Goal: Task Accomplishment & Management: Manage account settings

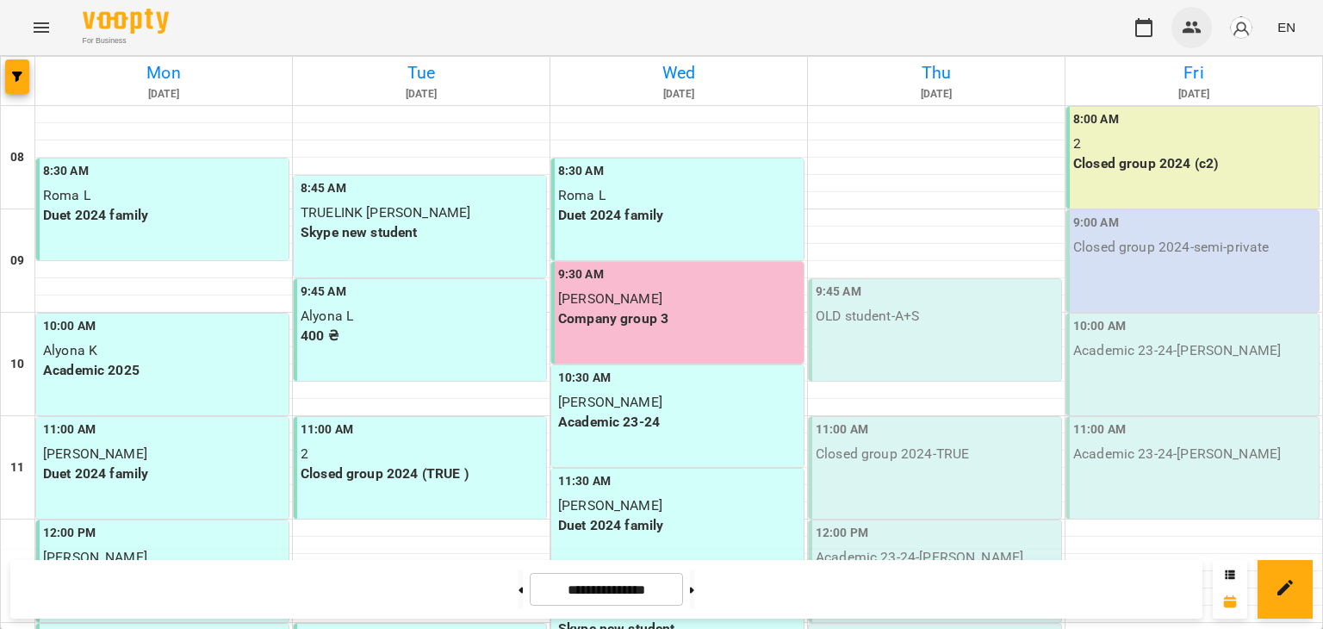
click at [1193, 32] on icon "button" at bounding box center [1192, 28] width 19 height 12
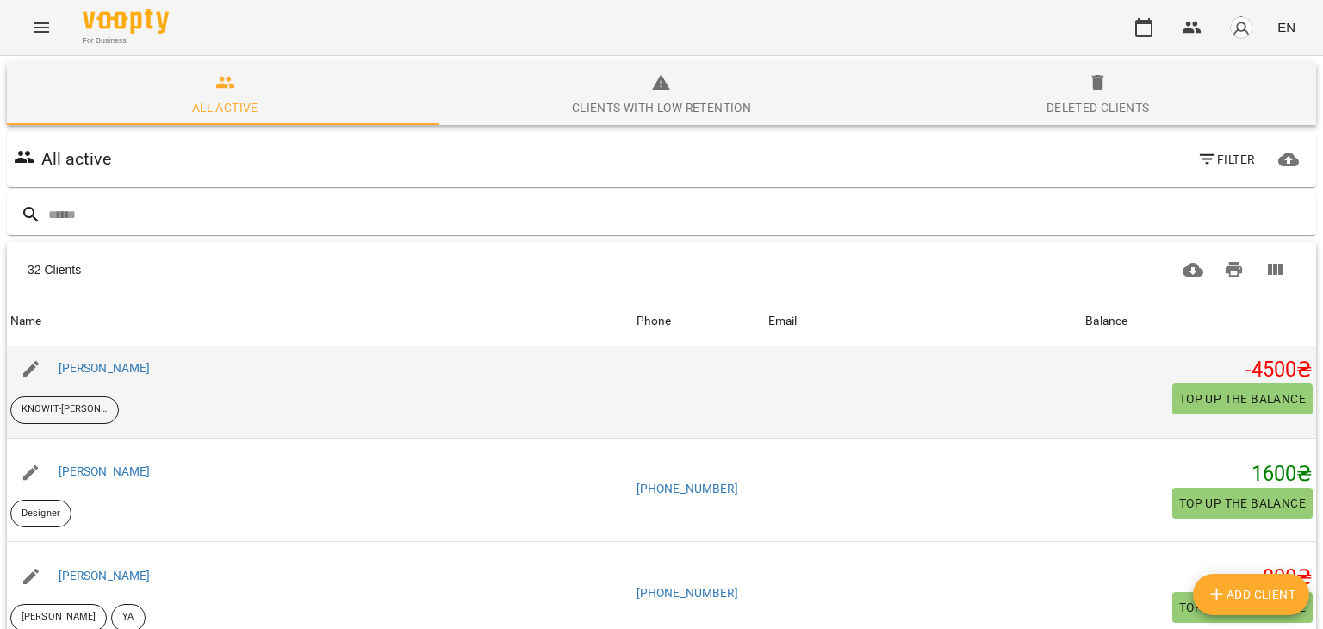
scroll to position [1637, 0]
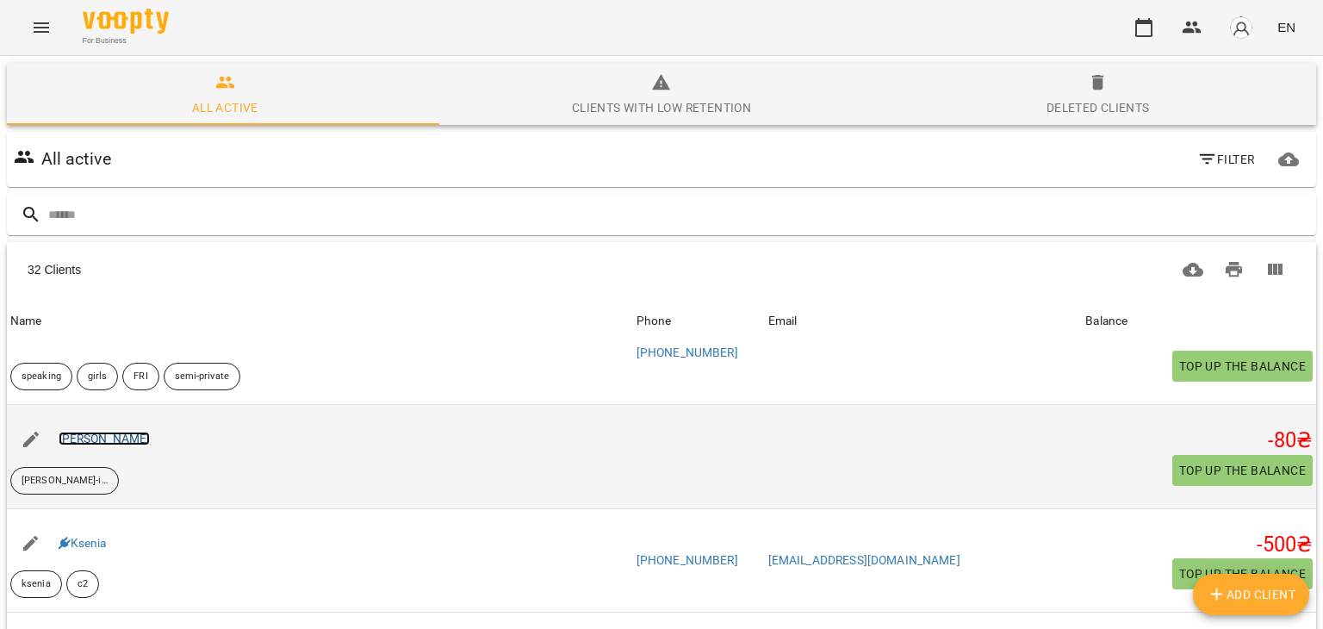
click at [72, 442] on link "[PERSON_NAME]" at bounding box center [105, 439] width 92 height 14
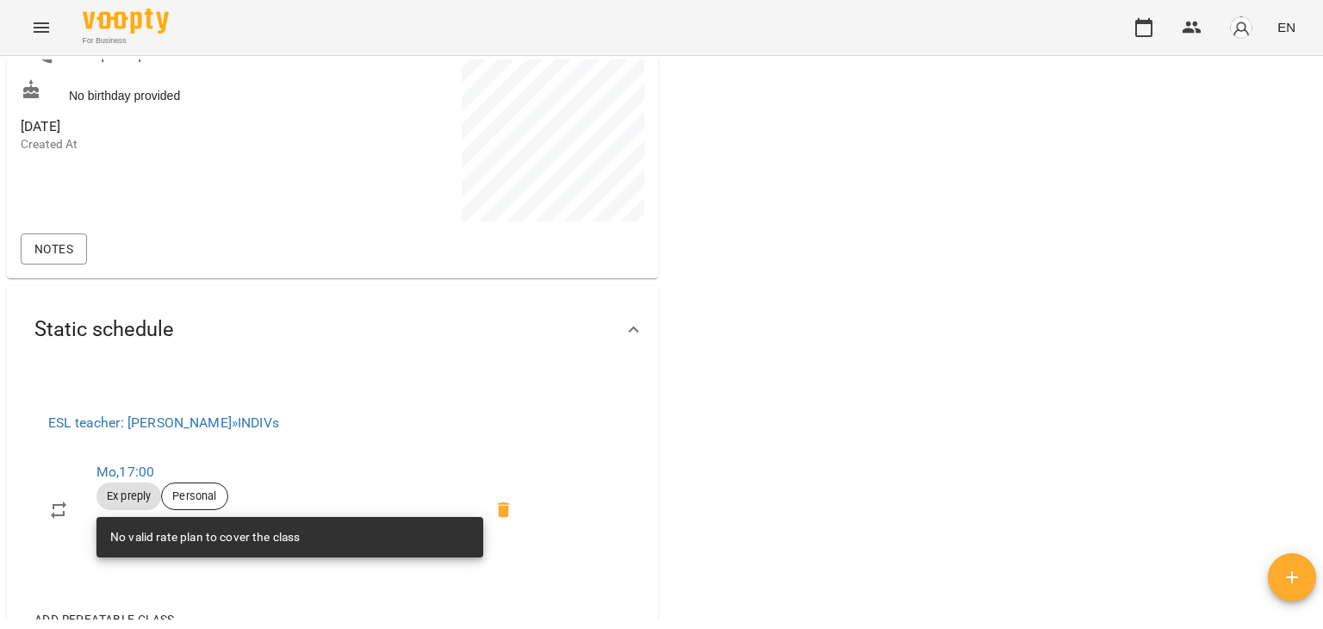
scroll to position [603, 0]
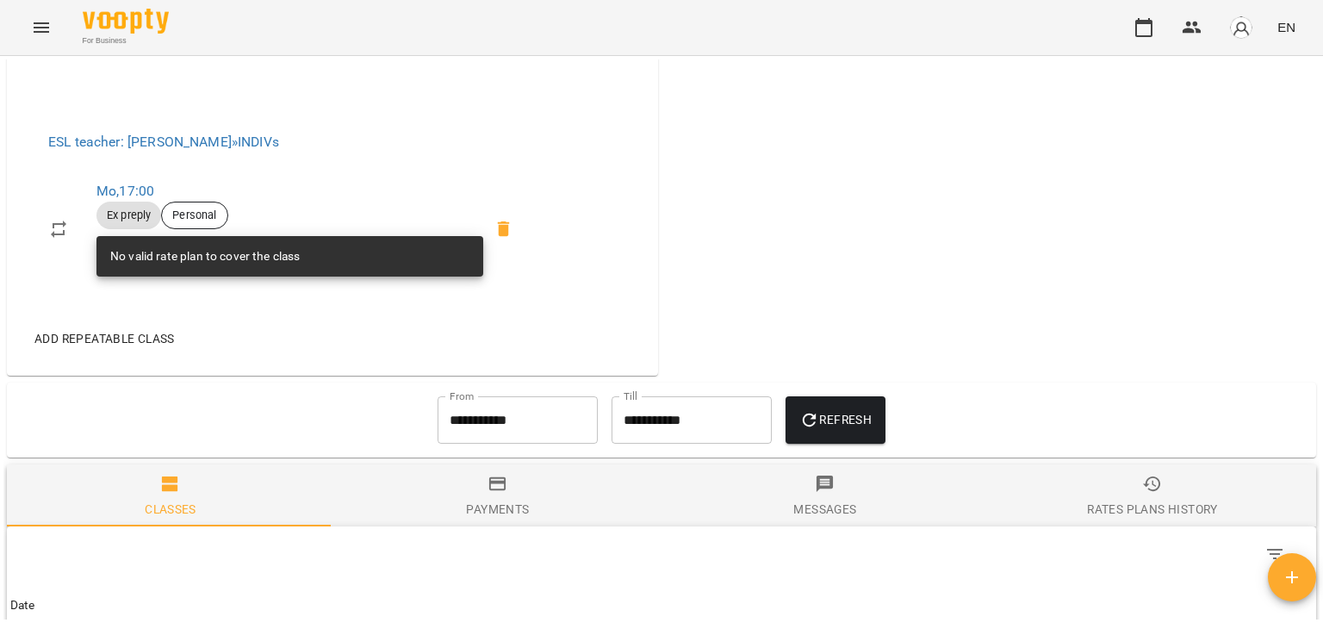
click at [541, 500] on span "Payments" at bounding box center [498, 497] width 307 height 47
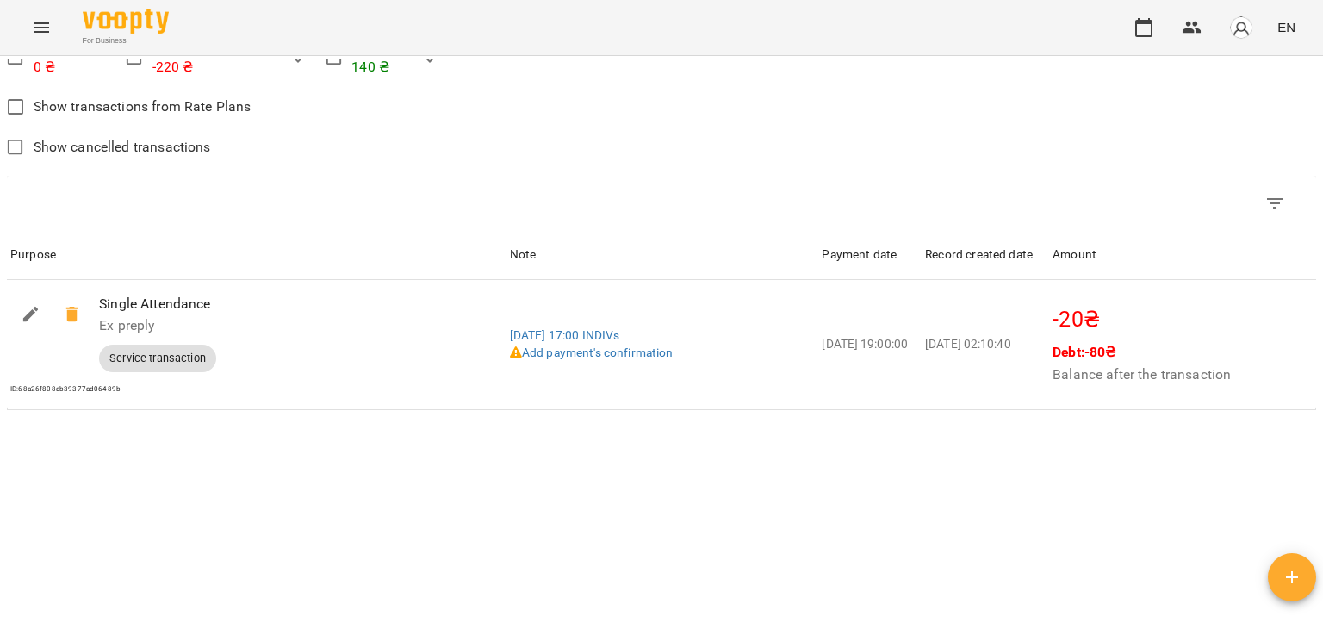
scroll to position [710, 0]
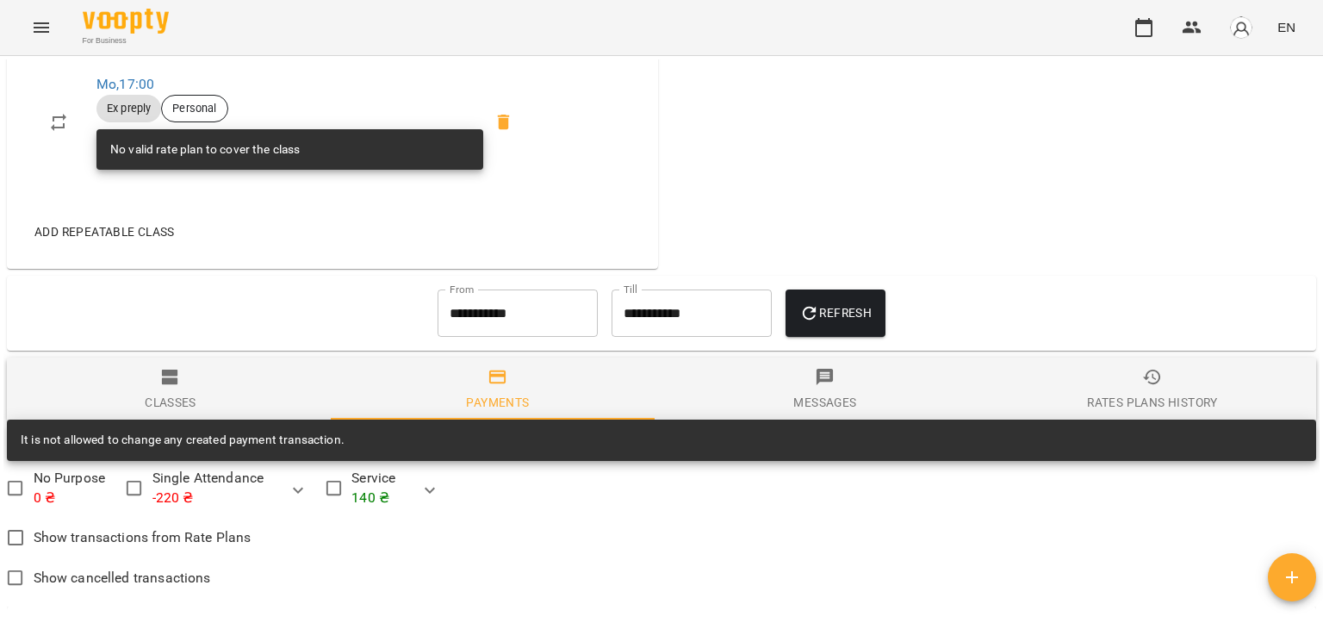
click at [455, 313] on input "**********" at bounding box center [518, 314] width 160 height 48
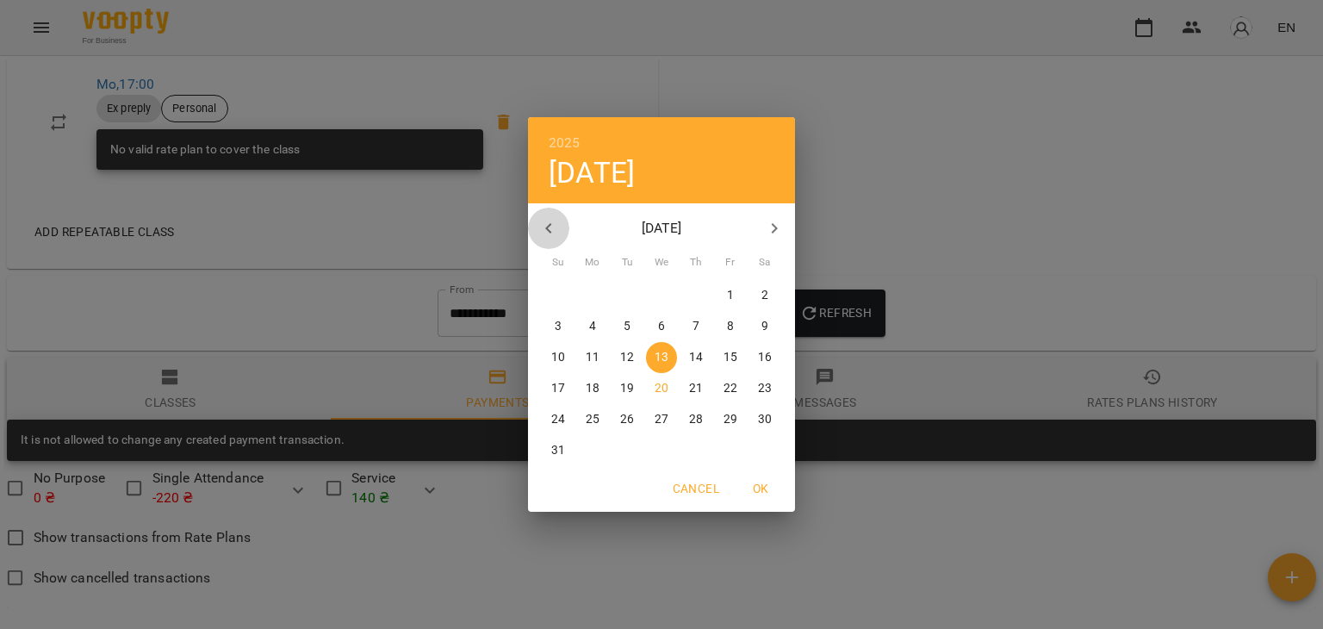
click at [547, 227] on icon "button" at bounding box center [548, 228] width 6 height 10
click at [734, 336] on button "11" at bounding box center [730, 326] width 31 height 31
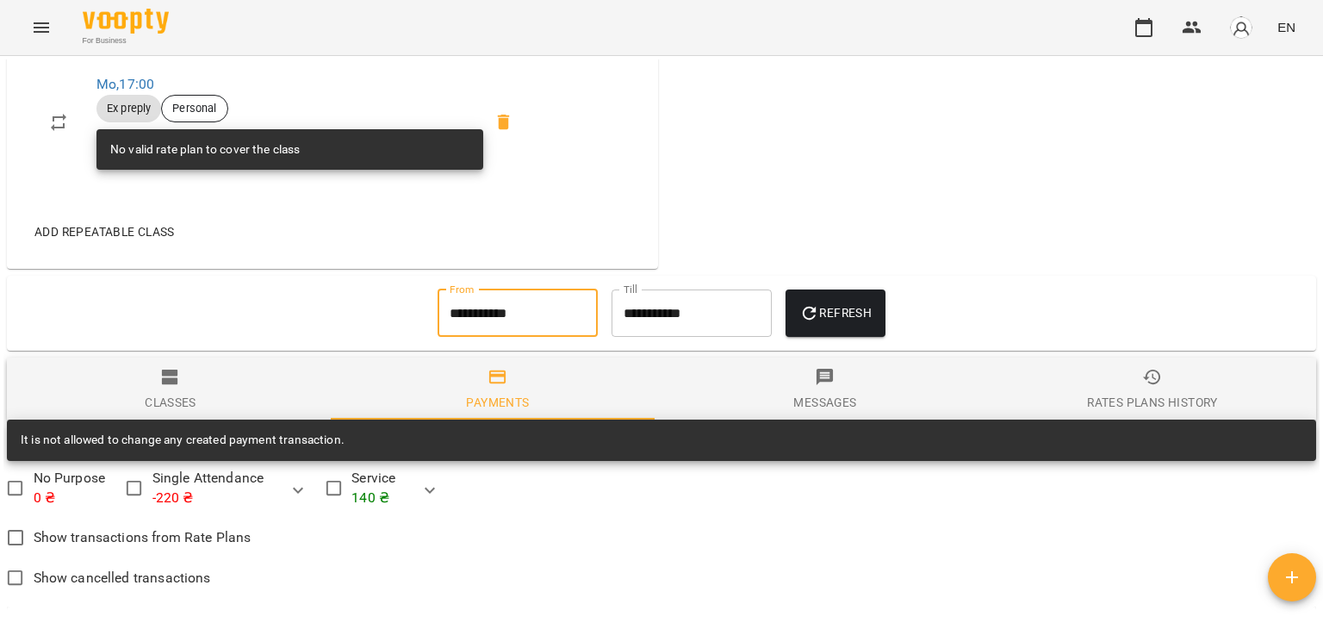
click at [817, 317] on icon "button" at bounding box center [810, 314] width 14 height 14
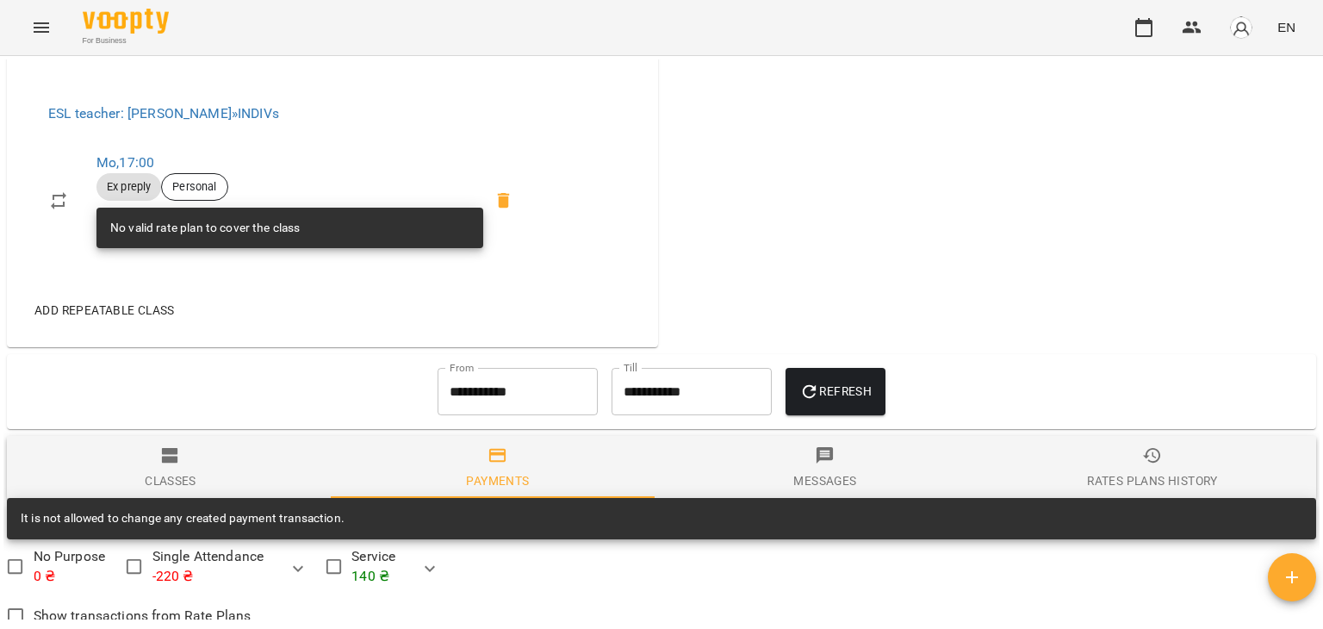
scroll to position [624, 0]
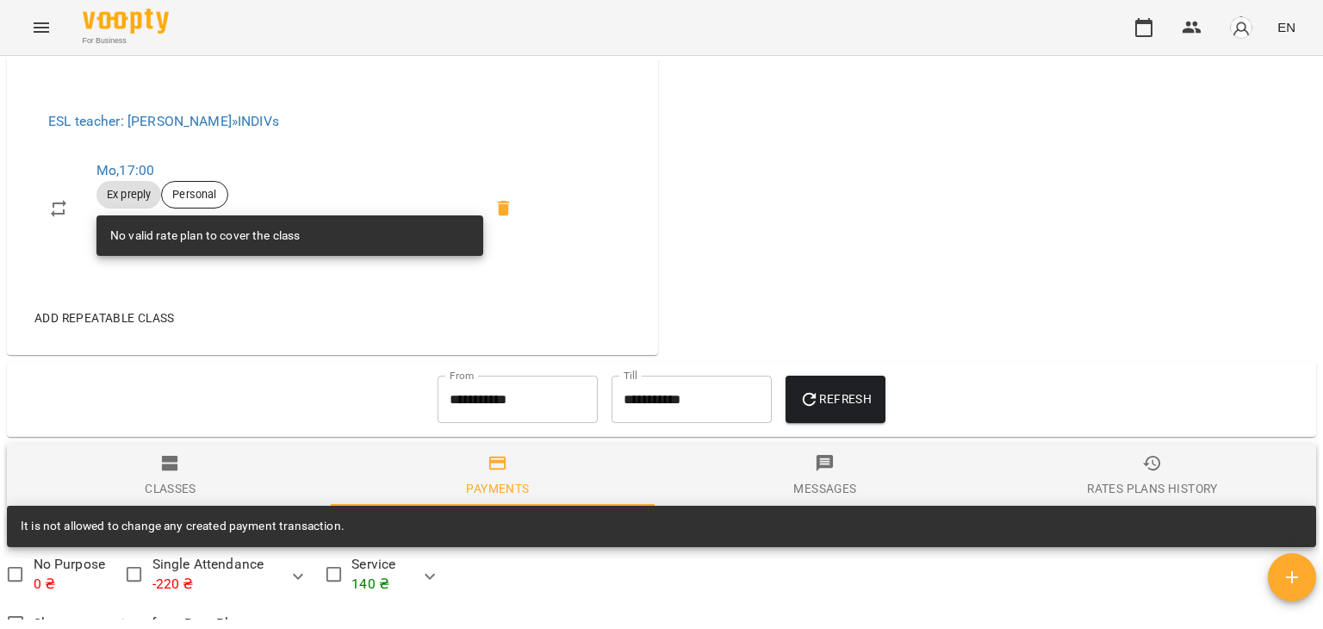
click at [507, 387] on input "**********" at bounding box center [518, 400] width 160 height 48
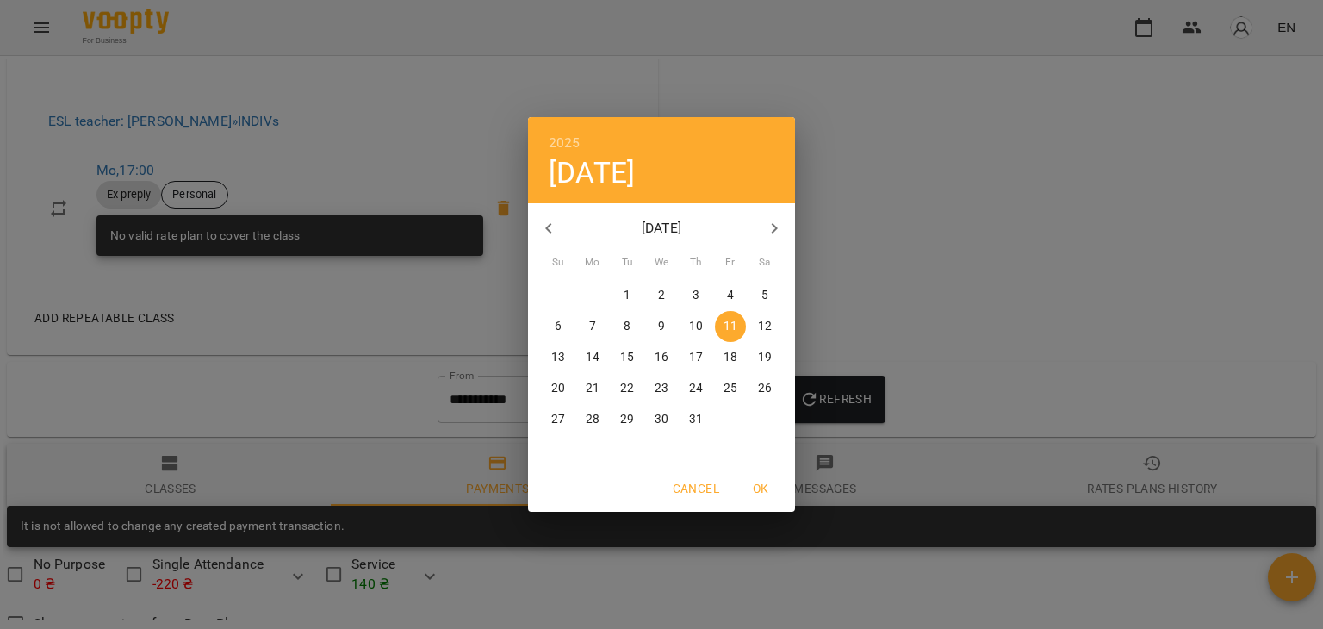
click at [542, 223] on icon "button" at bounding box center [549, 228] width 21 height 21
click at [555, 295] on p "1" at bounding box center [558, 295] width 7 height 17
type input "**********"
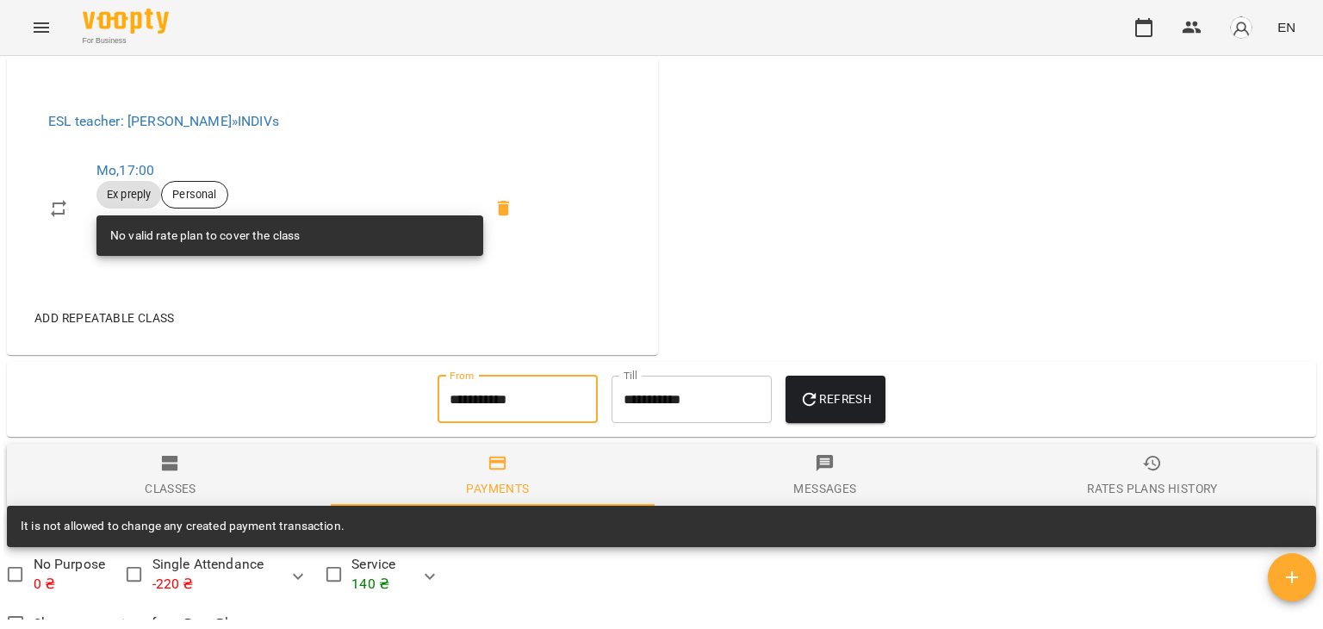
click at [868, 407] on span "Refresh" at bounding box center [836, 399] width 72 height 21
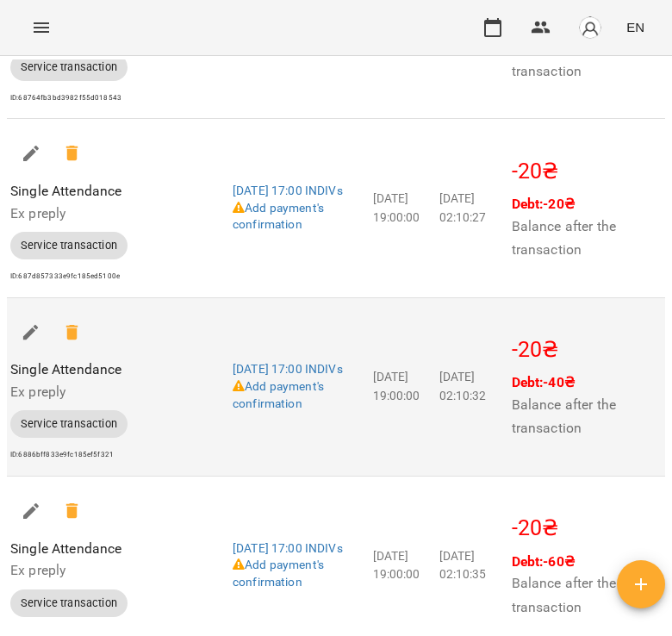
scroll to position [2638, 0]
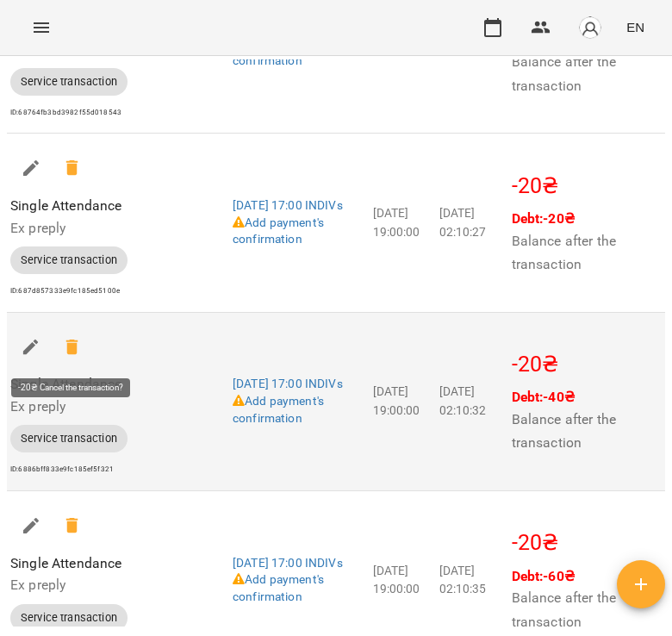
click at [72, 349] on icon at bounding box center [71, 347] width 12 height 16
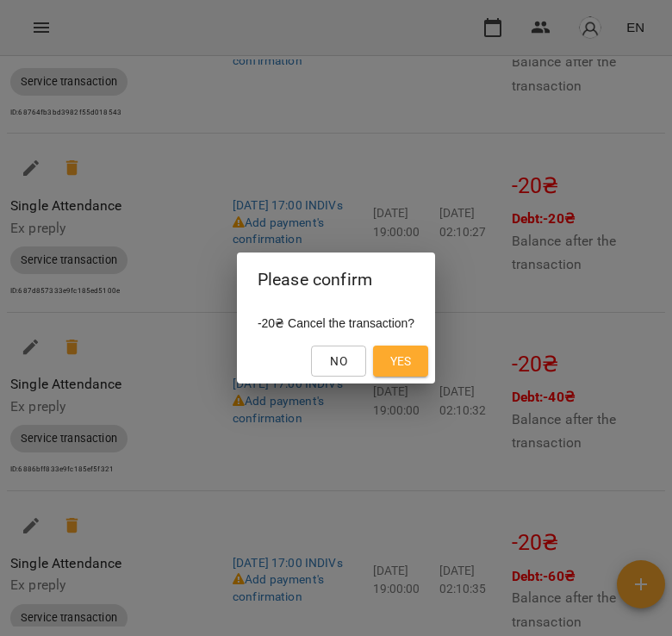
click at [177, 380] on div "Please confirm -20₴ Cancel the transaction? No Yes" at bounding box center [336, 318] width 672 height 636
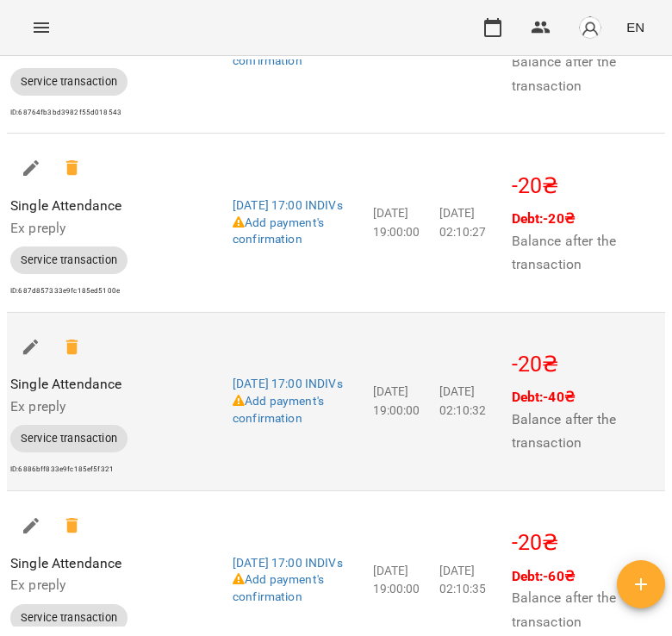
click at [26, 352] on icon "button" at bounding box center [31, 347] width 21 height 21
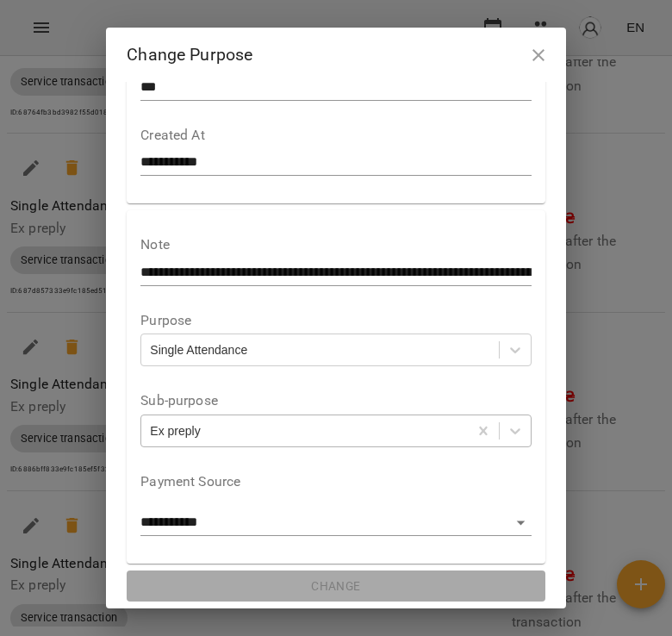
scroll to position [0, 0]
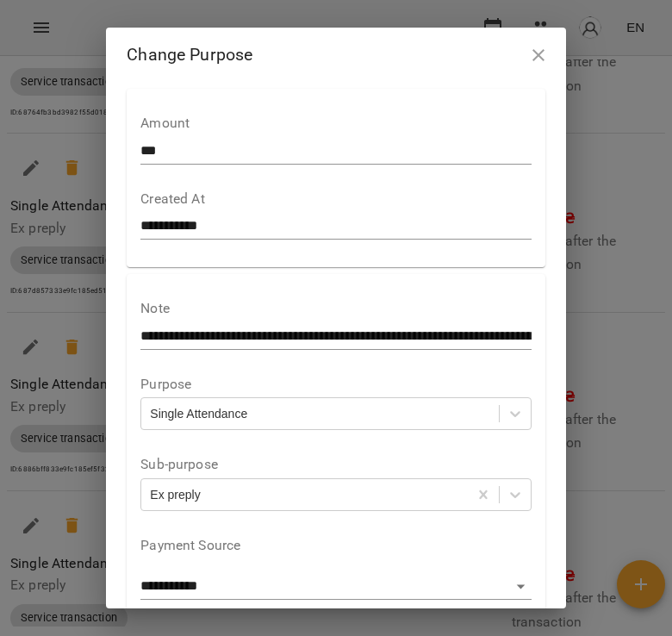
click at [545, 55] on icon "button" at bounding box center [538, 55] width 12 height 12
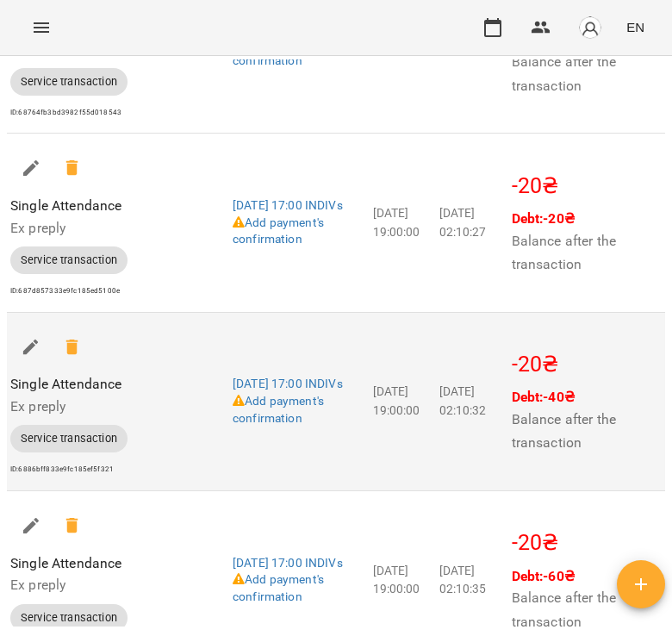
click at [28, 346] on icon "button" at bounding box center [31, 347] width 16 height 16
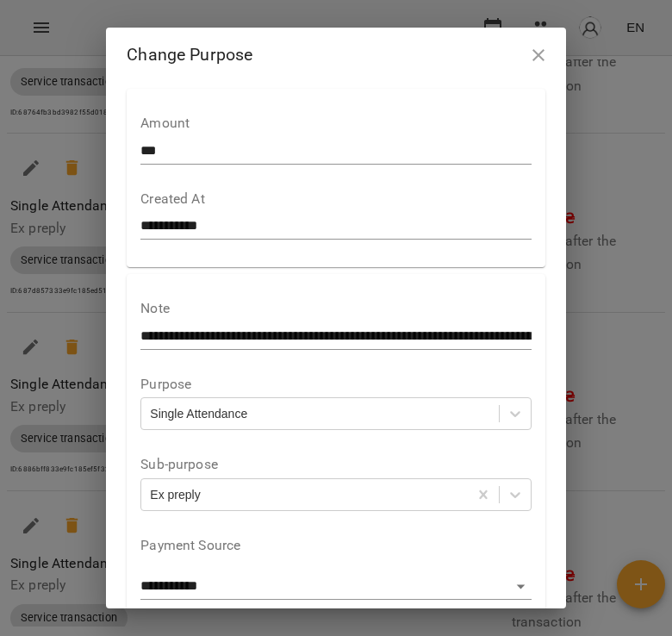
scroll to position [64, 0]
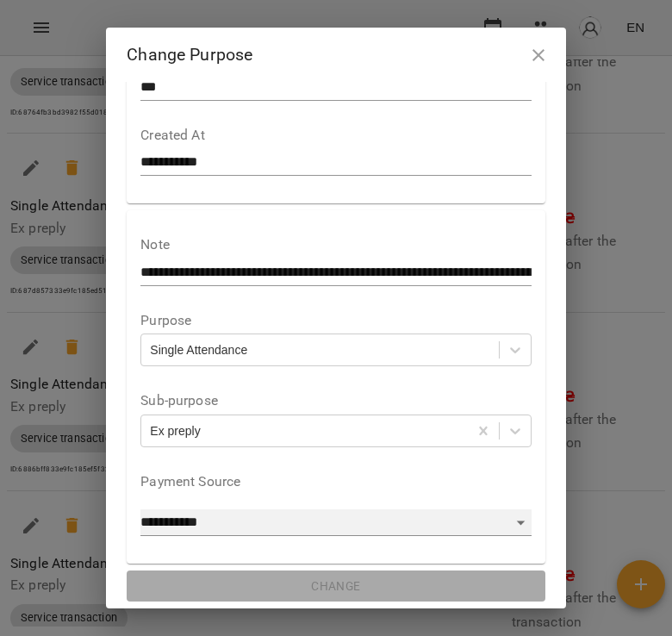
click at [446, 526] on select "**********" at bounding box center [335, 523] width 390 height 28
click at [445, 526] on select "**********" at bounding box center [335, 523] width 390 height 28
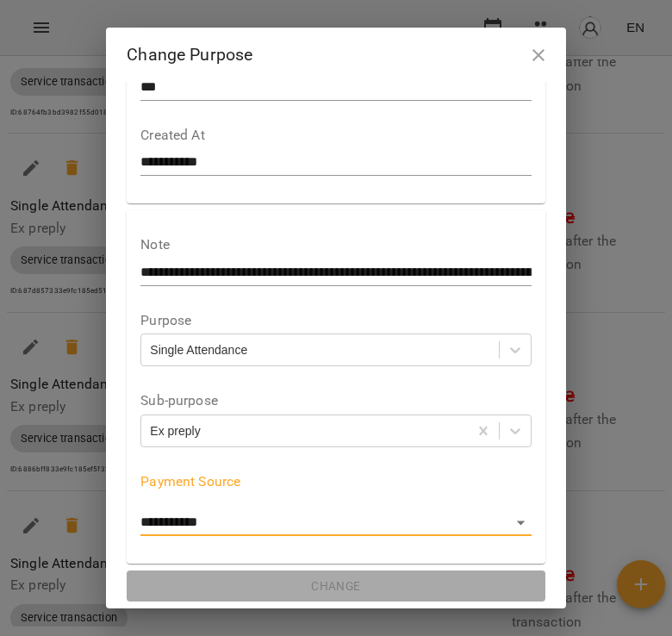
click at [549, 54] on icon "button" at bounding box center [538, 55] width 21 height 21
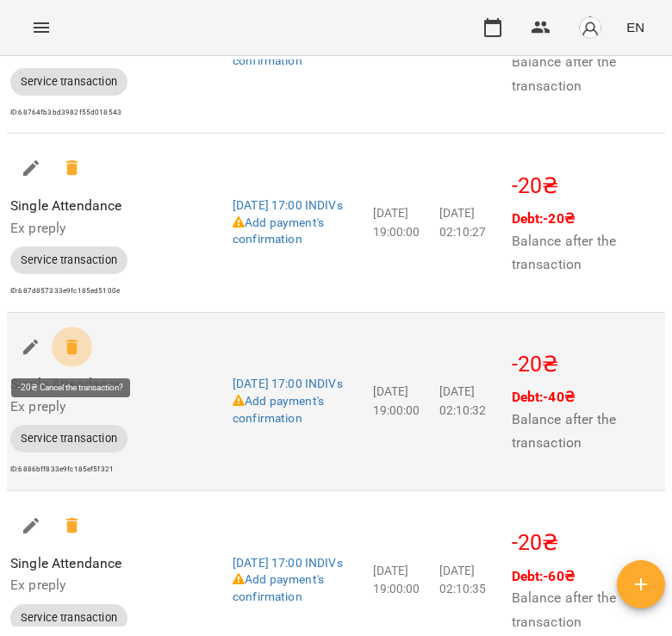
click at [78, 348] on icon at bounding box center [72, 347] width 21 height 21
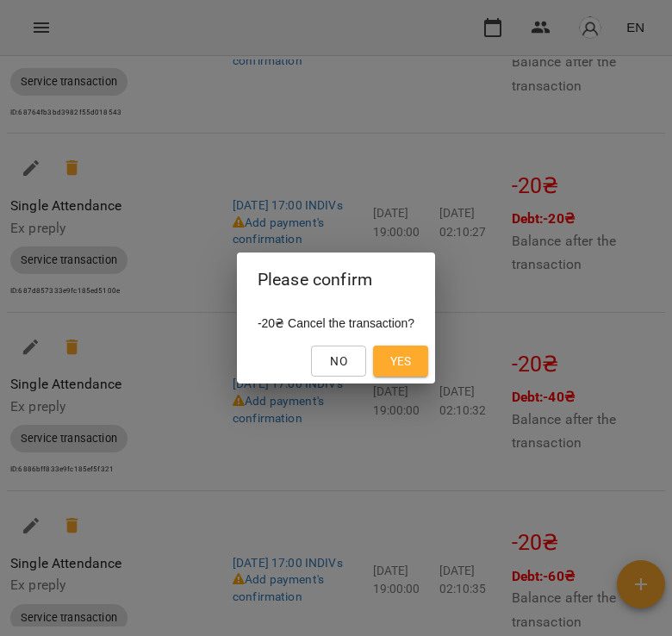
click at [407, 353] on span "Yes" at bounding box center [401, 361] width 22 height 21
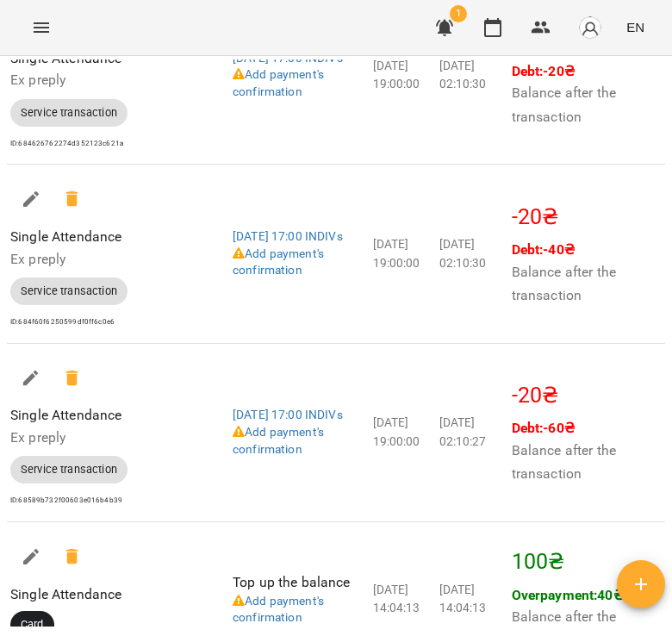
scroll to position [0, 0]
